Goal: Task Accomplishment & Management: Manage account settings

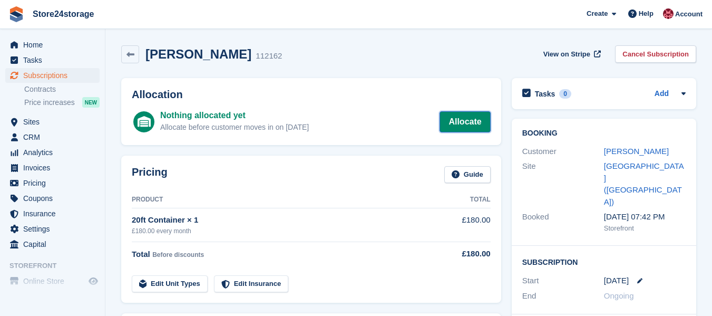
click at [470, 121] on link "Allocate" at bounding box center [464, 121] width 51 height 21
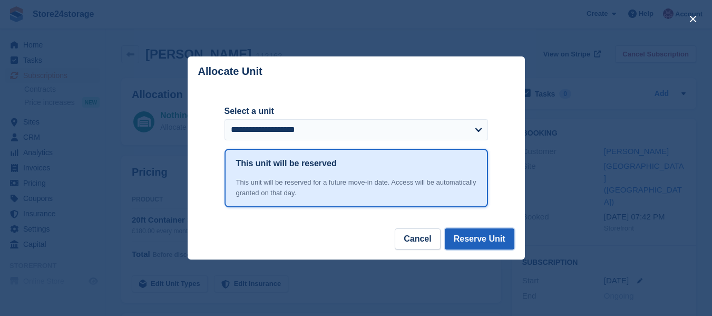
click at [473, 235] on button "Reserve Unit" at bounding box center [480, 238] width 70 height 21
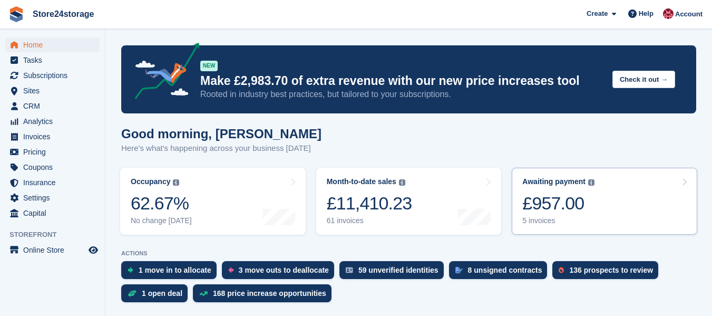
drag, startPoint x: 0, startPoint y: 0, endPoint x: 566, endPoint y: 209, distance: 603.7
click at [566, 209] on div "£957.00" at bounding box center [558, 203] width 72 height 22
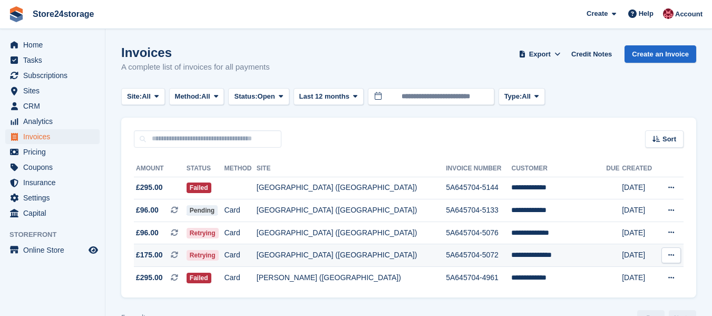
click at [673, 255] on icon at bounding box center [671, 254] width 6 height 7
click at [619, 289] on p "View on Stripe" at bounding box center [630, 290] width 92 height 17
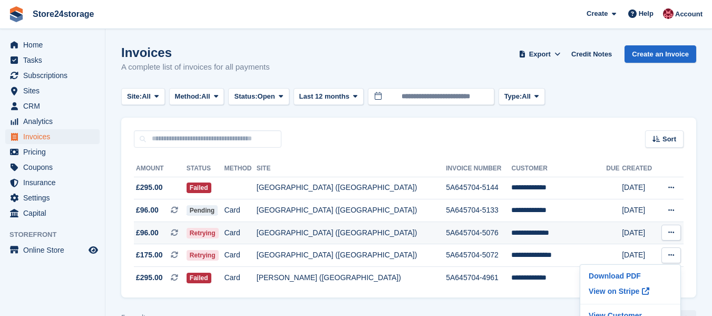
click at [672, 232] on icon at bounding box center [671, 232] width 6 height 7
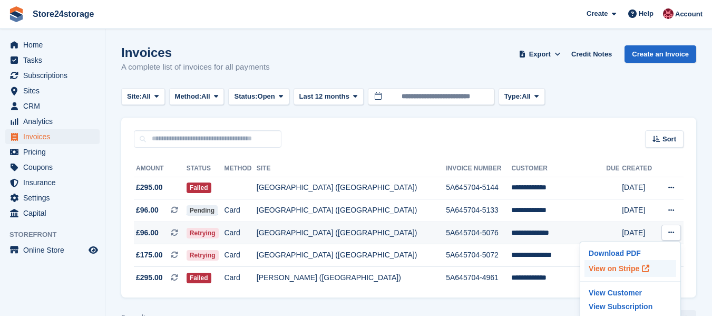
click at [618, 269] on p "View on Stripe" at bounding box center [630, 268] width 92 height 17
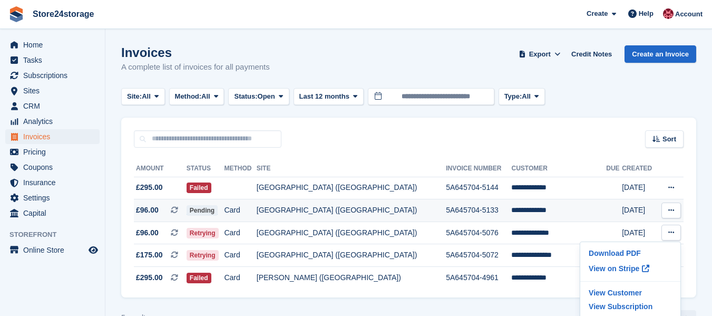
click at [670, 209] on icon at bounding box center [671, 209] width 6 height 7
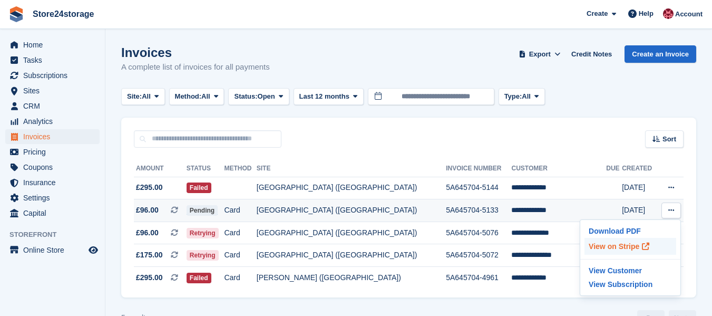
click at [613, 244] on p "View on Stripe" at bounding box center [630, 246] width 92 height 17
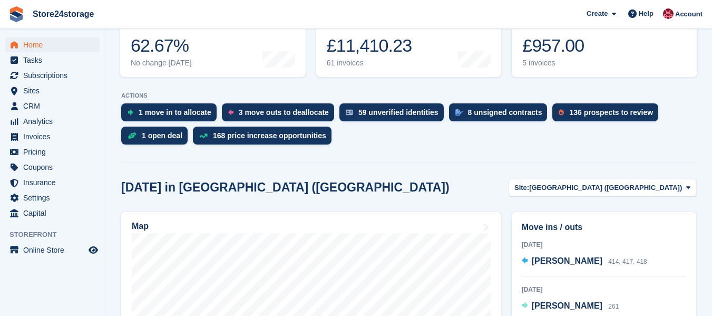
scroll to position [211, 0]
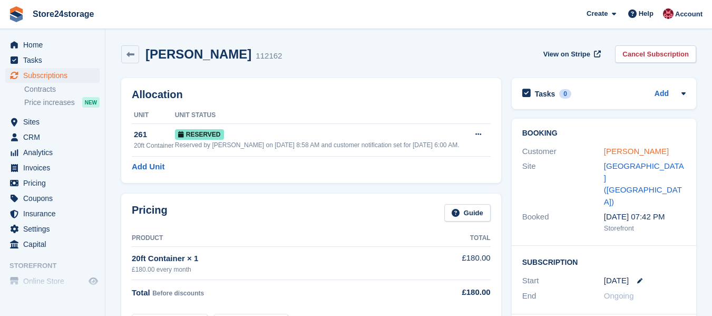
click at [630, 151] on link "[PERSON_NAME]" at bounding box center [636, 150] width 65 height 9
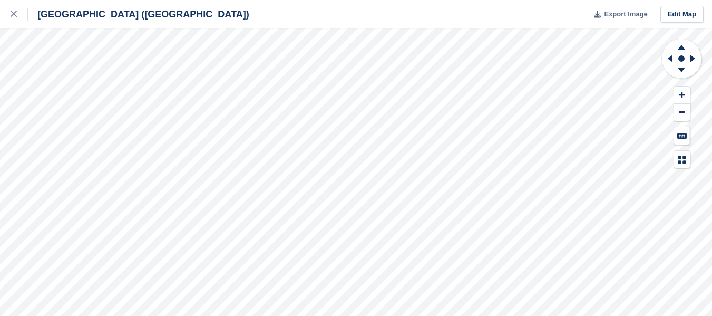
click at [622, 12] on span "Export Image" at bounding box center [625, 14] width 43 height 11
